Goal: Task Accomplishment & Management: Manage account settings

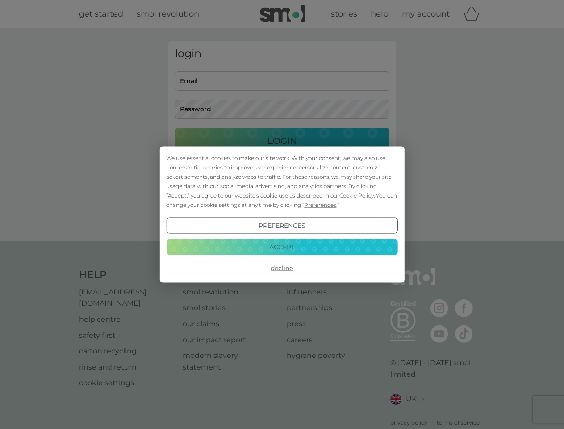
click at [357, 195] on span "Cookie Policy" at bounding box center [356, 195] width 34 height 7
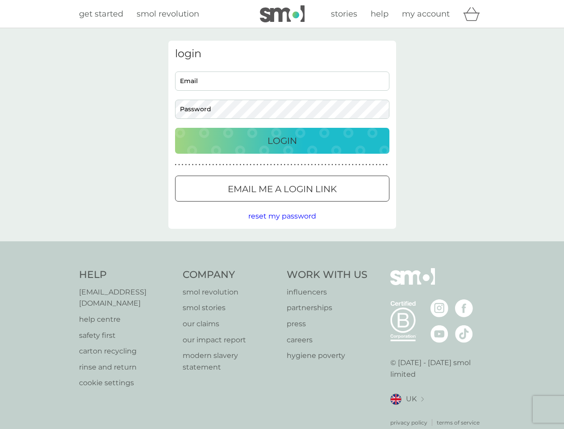
click at [319, 205] on div "login Email Password Login ● ● ● ● ● ● ● ● ● ● ● ● ● ● ● ● ● ● ● ● ● ● ● ● ● ● …" at bounding box center [282, 135] width 228 height 188
click at [282, 225] on div "login Email Password Login ● ● ● ● ● ● ● ● ● ● ● ● ● ● ● ● ● ● ● ● ● ● ● ● ● ● …" at bounding box center [282, 135] width 228 height 188
click at [282, 268] on div "Help [EMAIL_ADDRESS][DOMAIN_NAME] help centre safety first carton recycling rin…" at bounding box center [282, 347] width 406 height 159
click at [282, 246] on div "Help [EMAIL_ADDRESS][DOMAIN_NAME] help centre safety first carton recycling rin…" at bounding box center [282, 347] width 564 height 212
